Goal: Task Accomplishment & Management: Complete application form

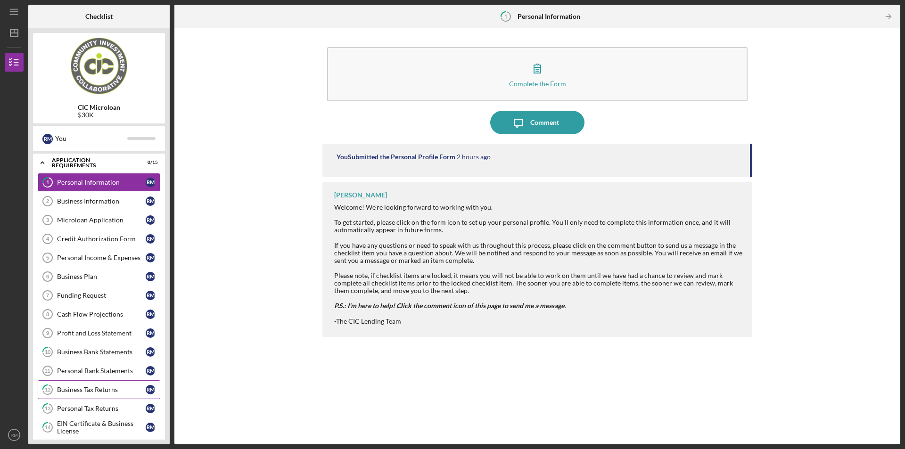
click at [109, 392] on div "Business Tax Returns" at bounding box center [101, 390] width 89 height 8
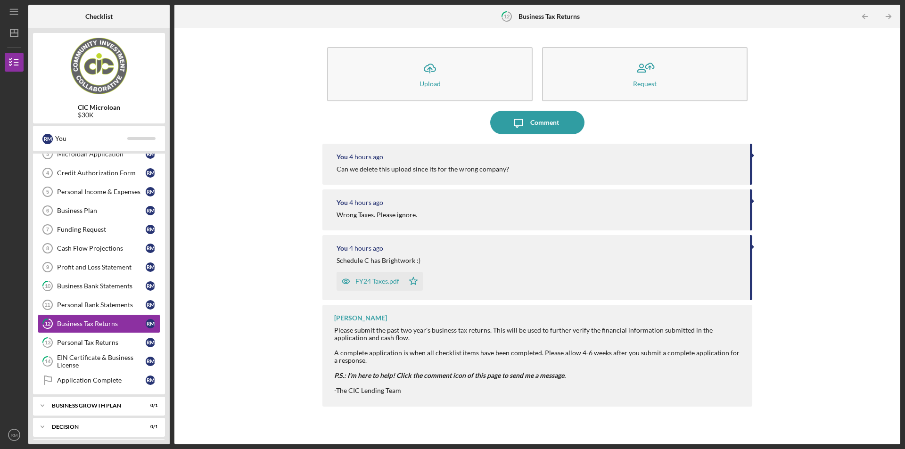
scroll to position [73, 0]
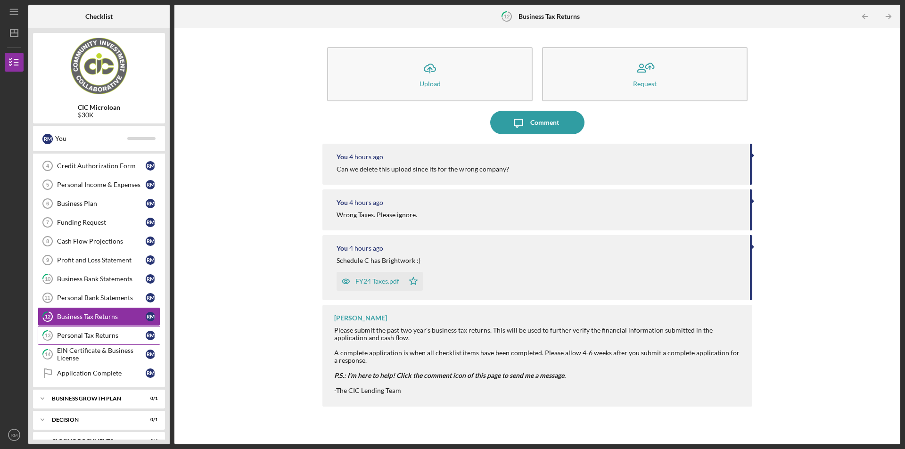
click at [111, 338] on div "Personal Tax Returns" at bounding box center [101, 336] width 89 height 8
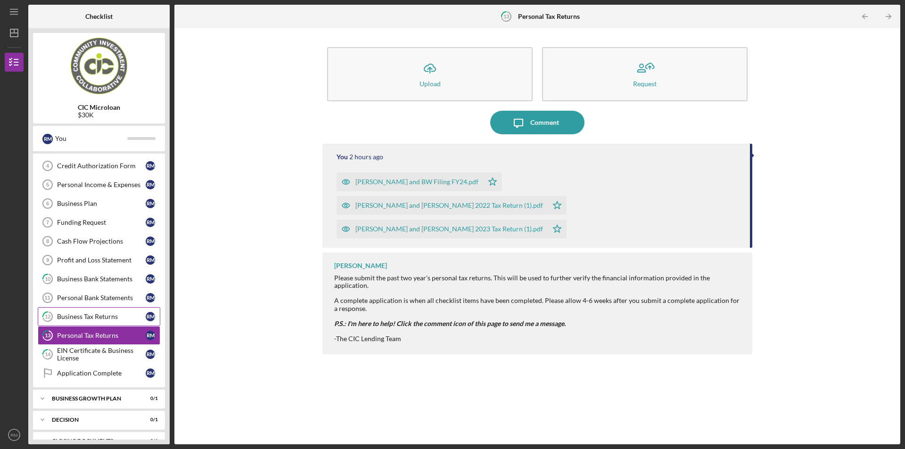
click at [106, 319] on div "Business Tax Returns" at bounding box center [101, 317] width 89 height 8
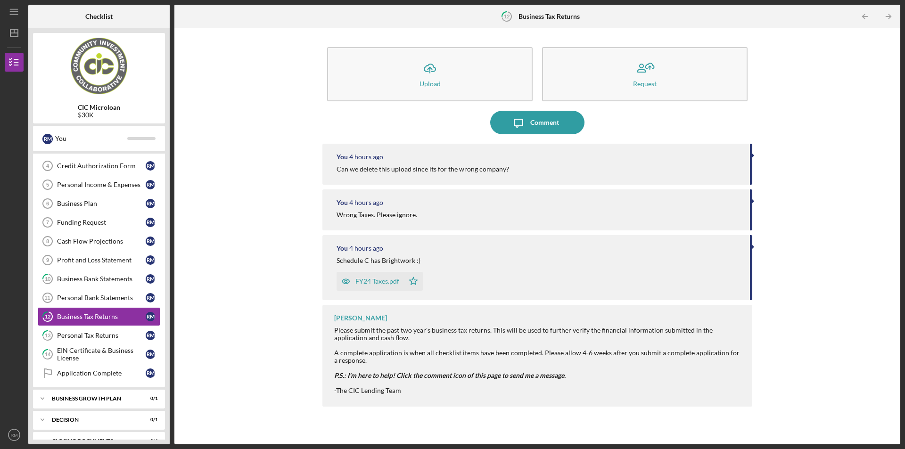
click at [452, 267] on div "FY24 Taxes.pdf Icon/Star" at bounding box center [538, 279] width 404 height 24
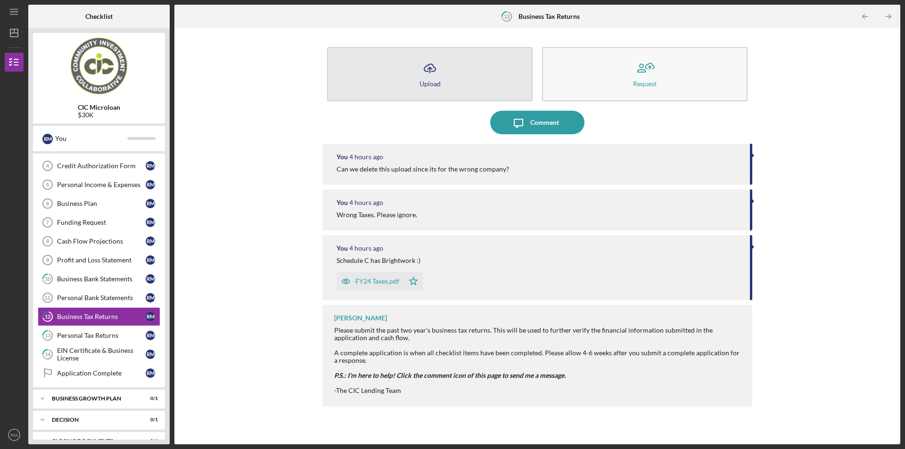
click at [474, 64] on button "Icon/Upload Upload" at bounding box center [429, 74] width 205 height 54
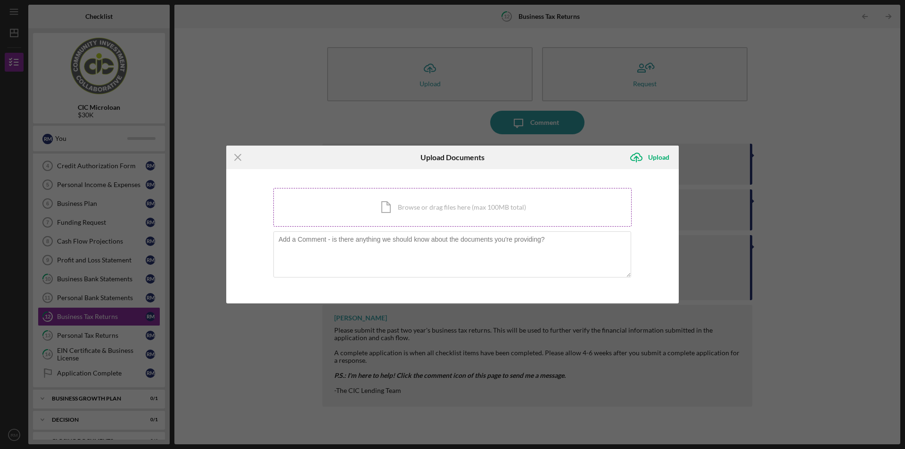
click at [432, 201] on div "Icon/Document Browse or drag files here (max 100MB total) Tap to choose files o…" at bounding box center [452, 207] width 358 height 39
click at [711, 133] on div "Icon/Menu Close Upload Documents Icon/Upload Upload You're uploading documents …" at bounding box center [452, 224] width 905 height 449
click at [235, 156] on icon "Icon/Menu Close" at bounding box center [238, 158] width 24 height 24
